Goal: Navigation & Orientation: Find specific page/section

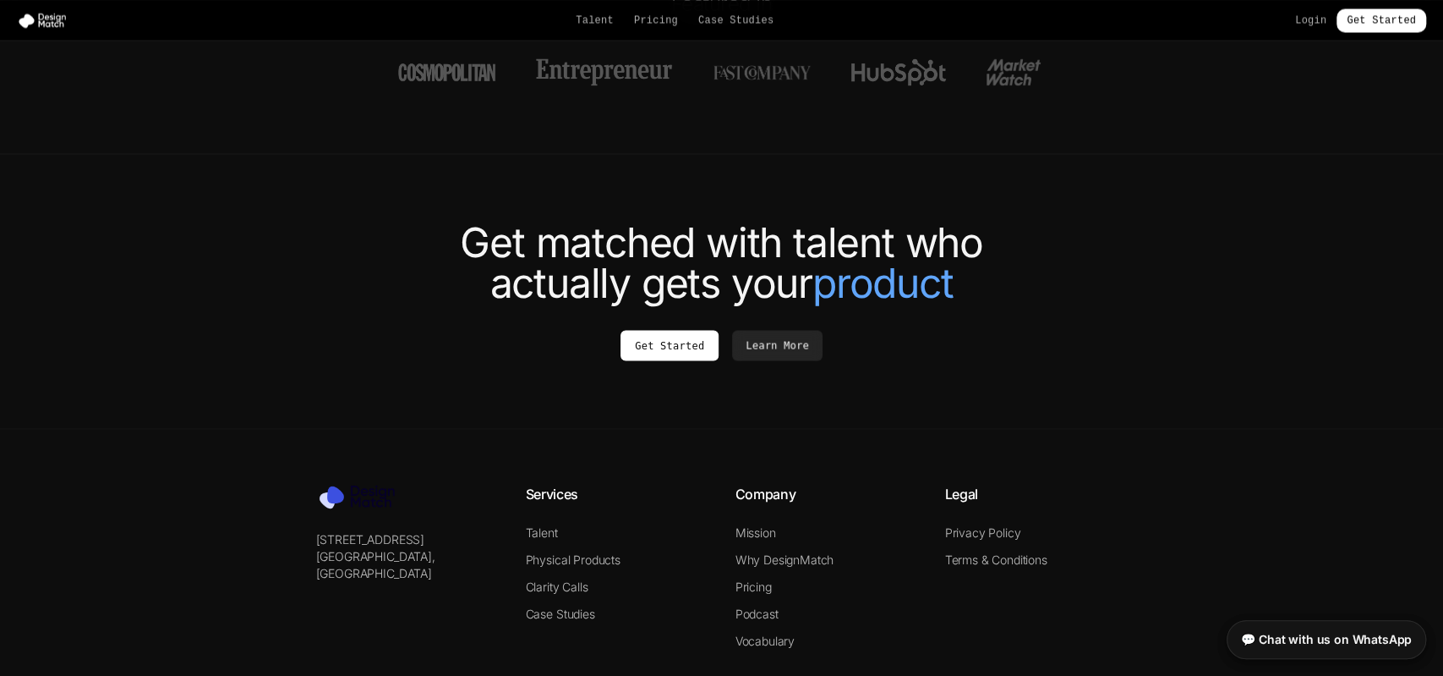
scroll to position [6375, 0]
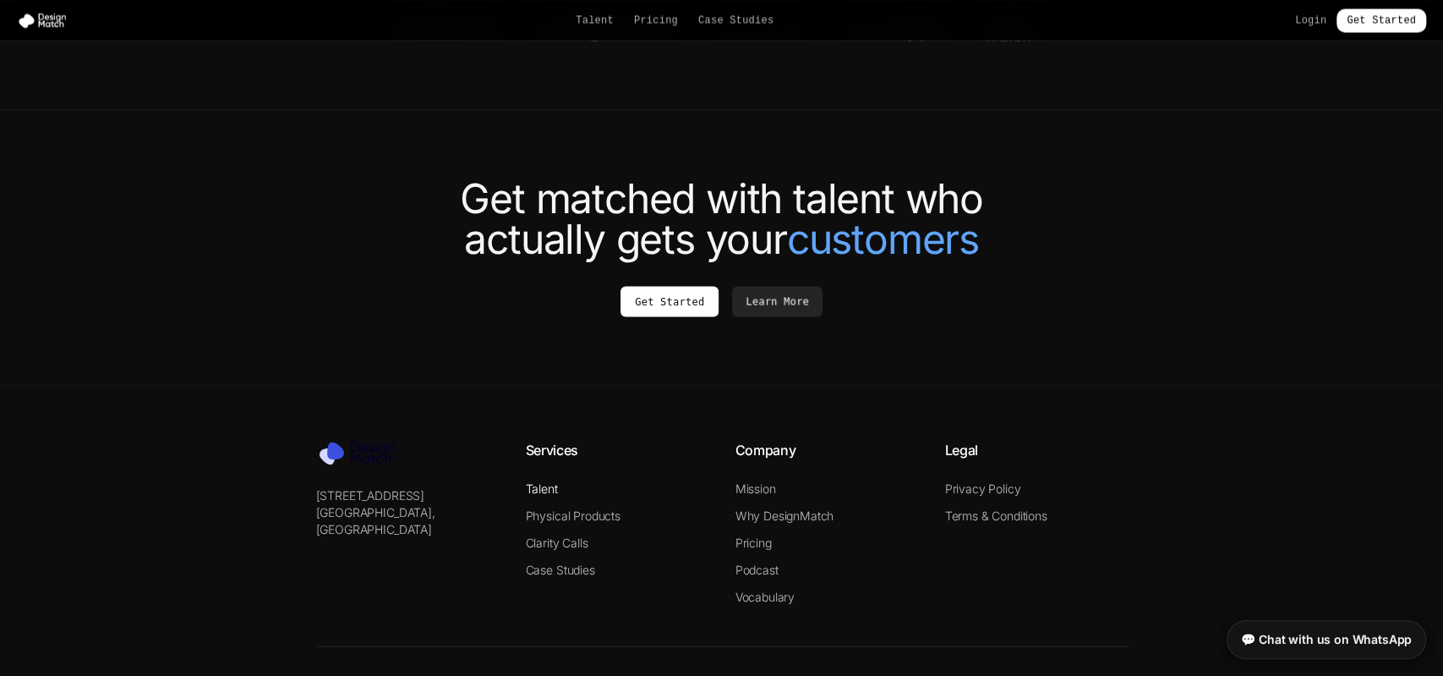
click at [547, 480] on link "Talent" at bounding box center [542, 487] width 32 height 14
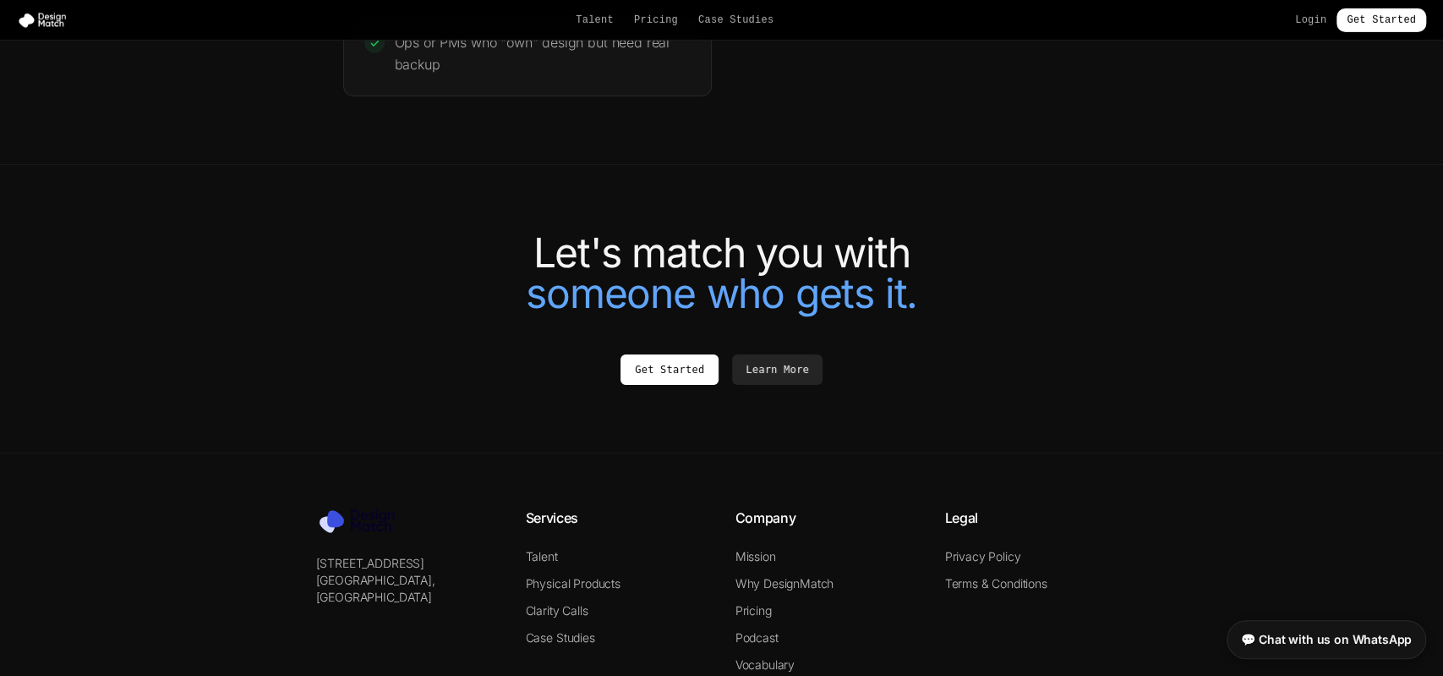
scroll to position [3731, 0]
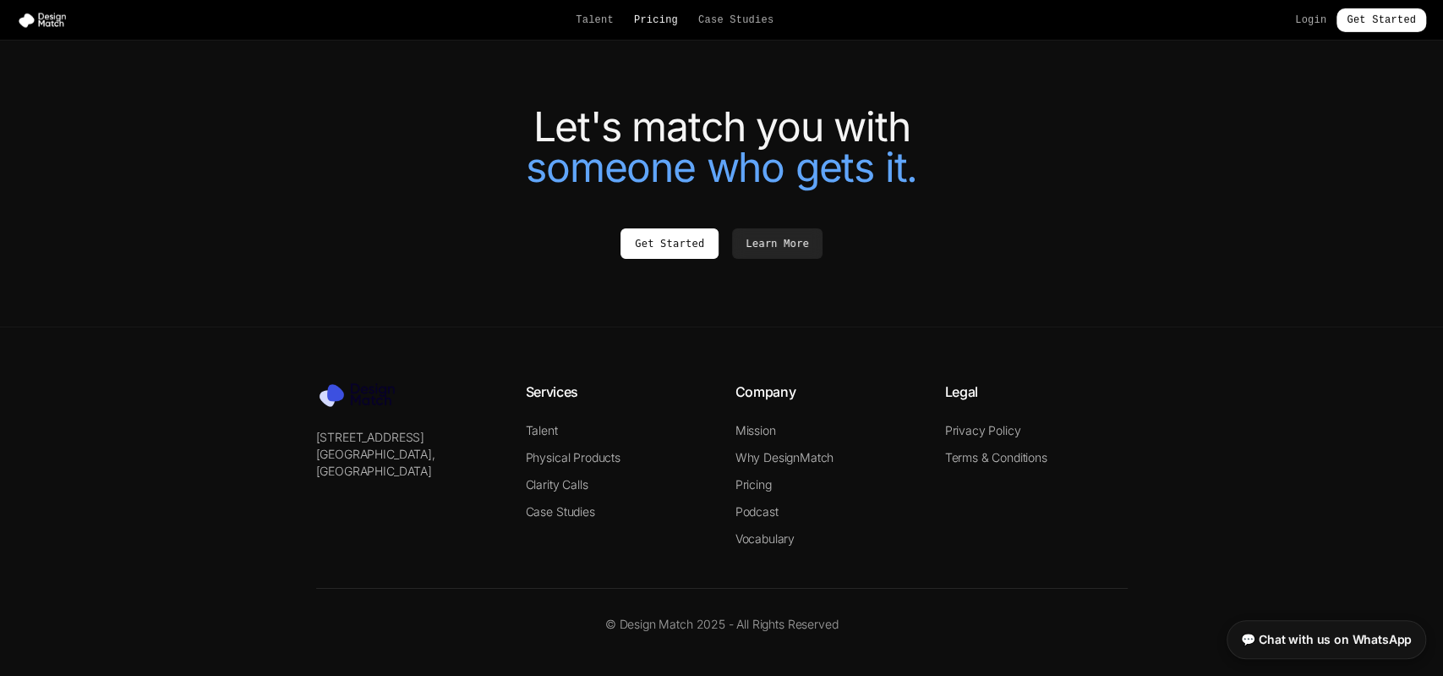
click at [668, 21] on link "Pricing" at bounding box center [656, 21] width 44 height 14
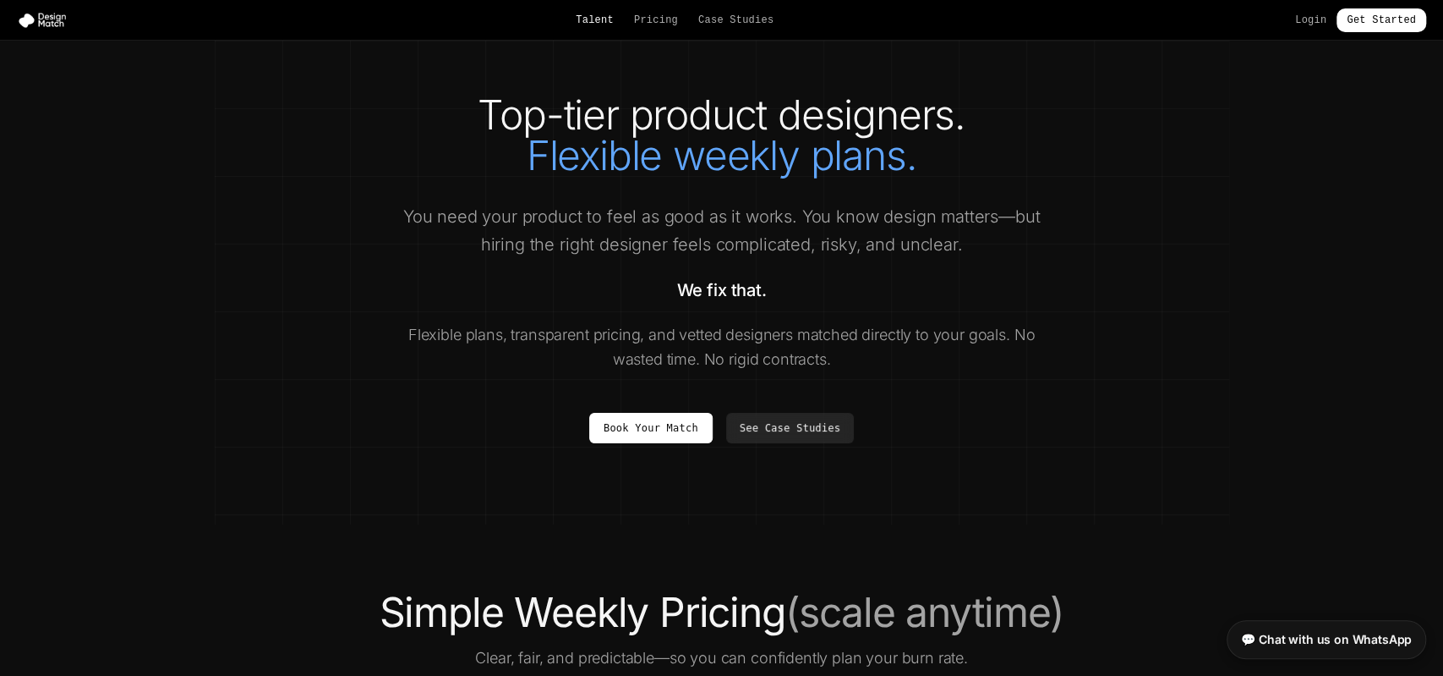
click at [610, 19] on link "Talent" at bounding box center [595, 21] width 38 height 14
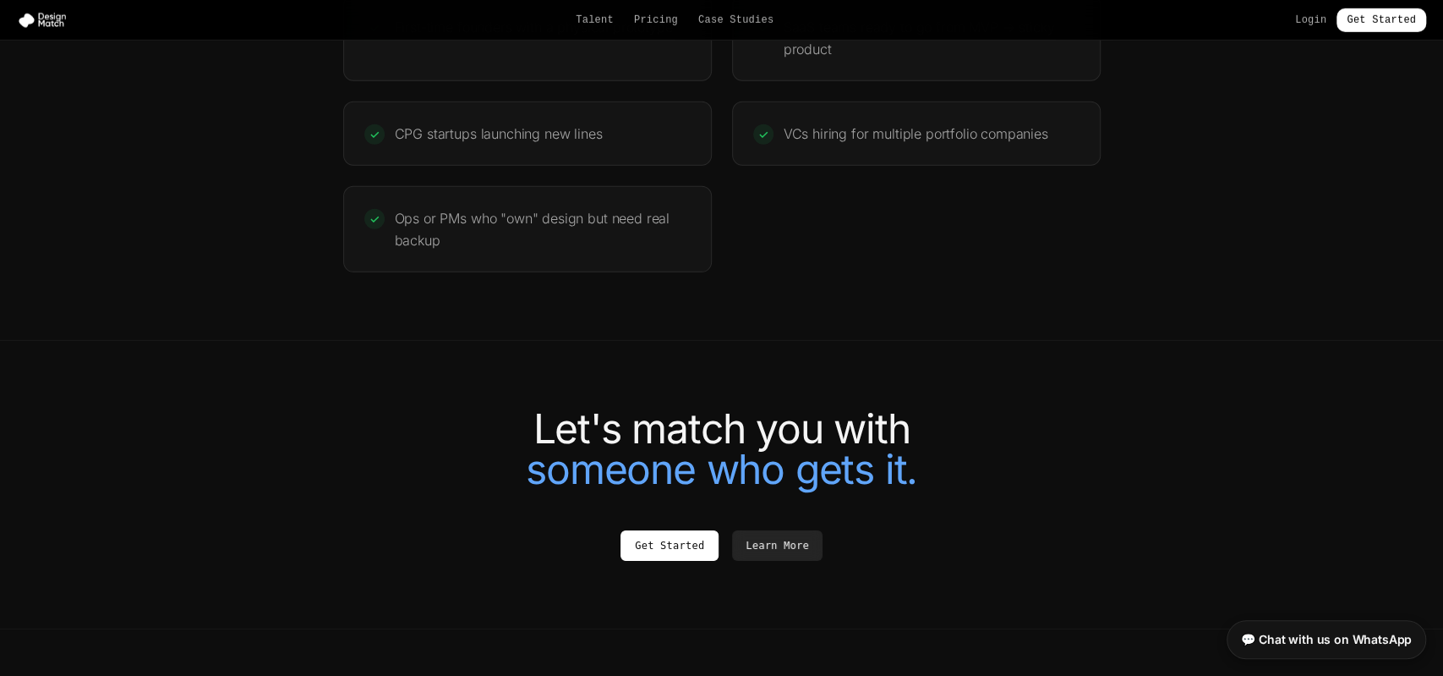
scroll to position [3517, 0]
